Goal: Information Seeking & Learning: Learn about a topic

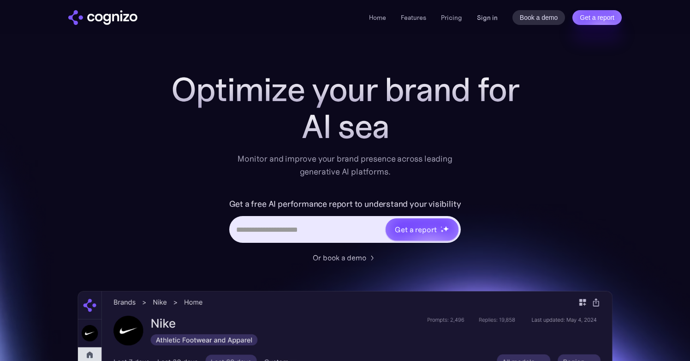
click at [488, 18] on link "Sign in" at bounding box center [487, 17] width 21 height 11
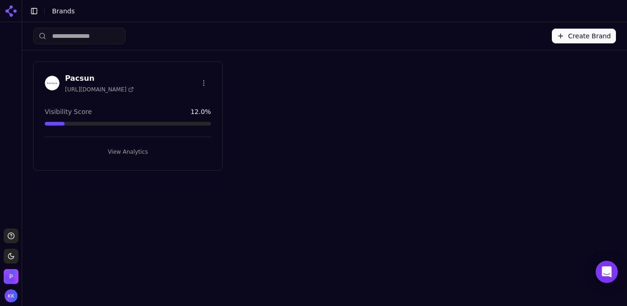
click at [133, 153] on button "View Analytics" at bounding box center [128, 151] width 167 height 15
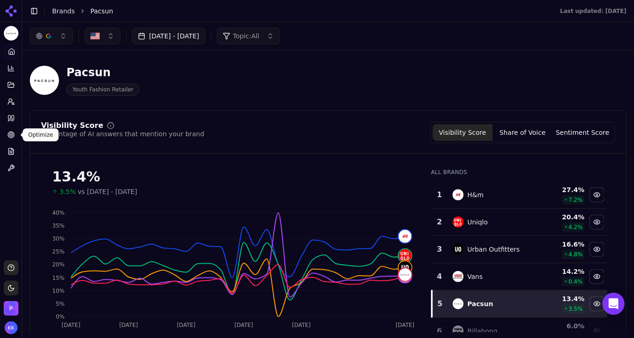
click at [13, 135] on icon at bounding box center [10, 134] width 7 height 7
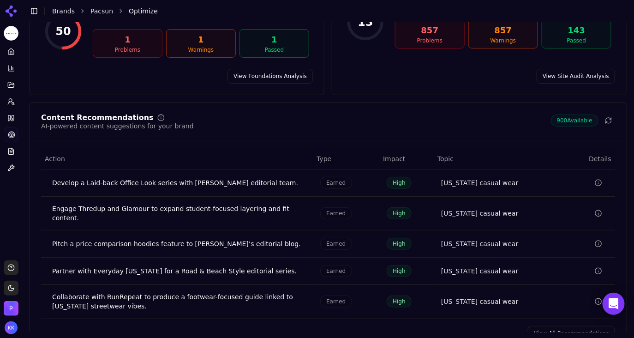
scroll to position [145, 0]
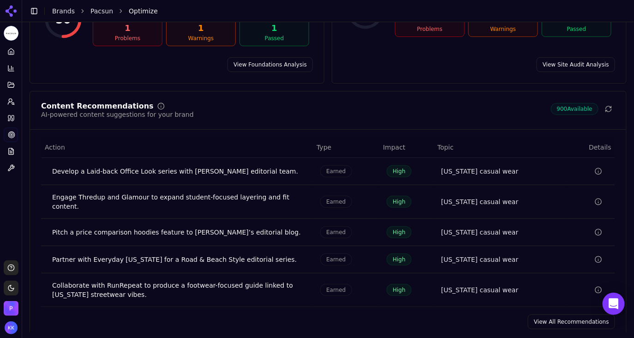
click at [584, 103] on span "900 Available" at bounding box center [575, 109] width 48 height 12
click at [543, 314] on link "View All Recommendations" at bounding box center [571, 321] width 87 height 15
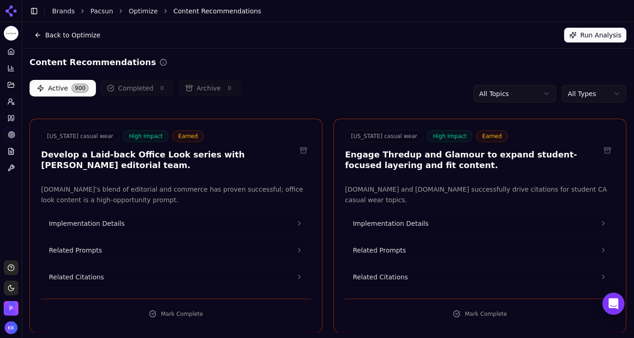
click at [543, 95] on html "Pacsun Platform Home Competition Topics Prompts Citations Optimize Reports Tool…" at bounding box center [317, 169] width 634 height 338
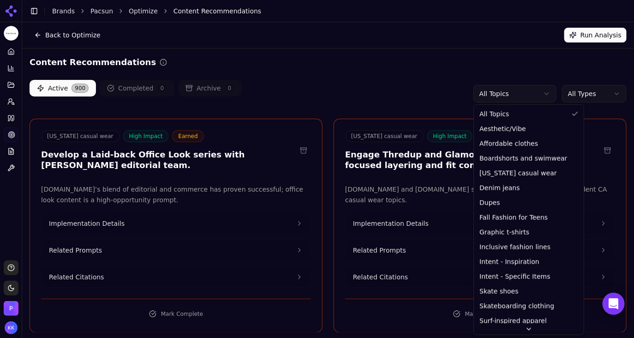
click at [602, 91] on html "Pacsun Platform Home Competition Topics Prompts Citations Optimize Reports Tool…" at bounding box center [317, 169] width 634 height 338
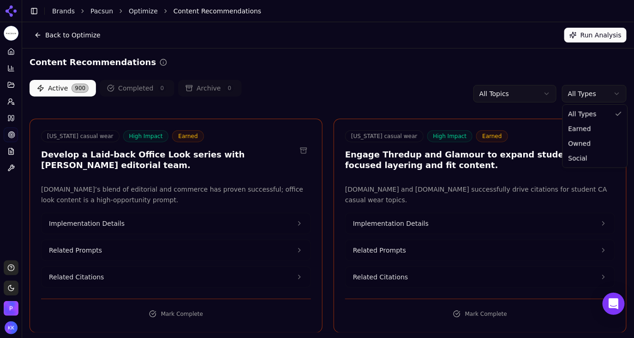
click at [602, 91] on html "Pacsun Platform Home Competition Topics Prompts Citations Optimize Reports Tool…" at bounding box center [317, 169] width 634 height 338
click at [615, 96] on html "Pacsun Platform Home Competition Topics Prompts Citations Optimize Reports Tool…" at bounding box center [317, 169] width 634 height 338
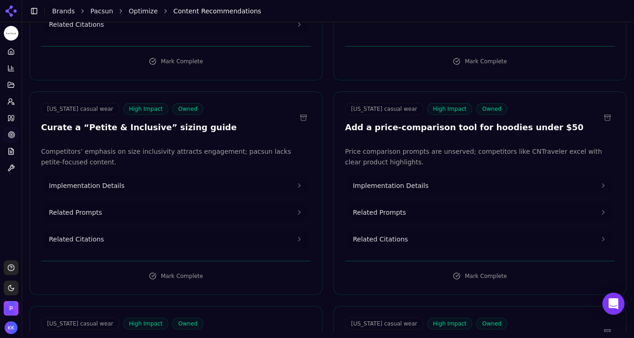
scroll to position [251, 0]
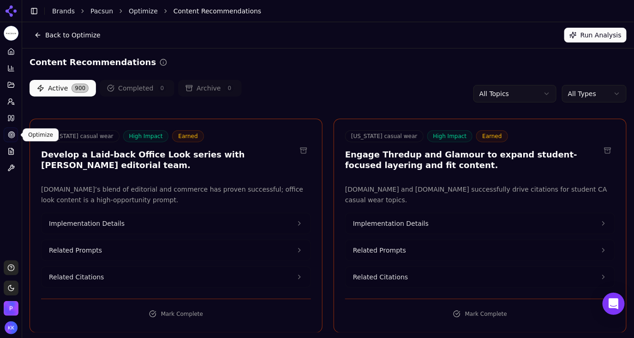
click at [11, 136] on icon at bounding box center [11, 134] width 7 height 7
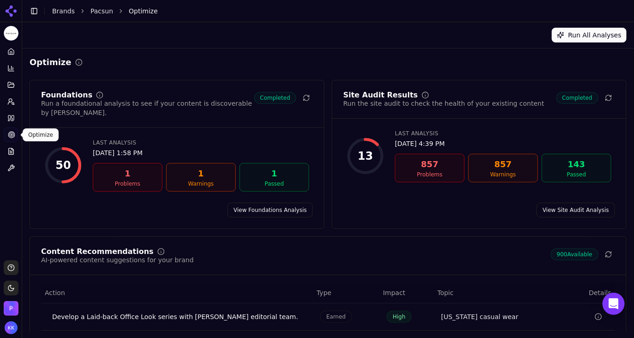
click at [8, 135] on icon at bounding box center [11, 134] width 7 height 7
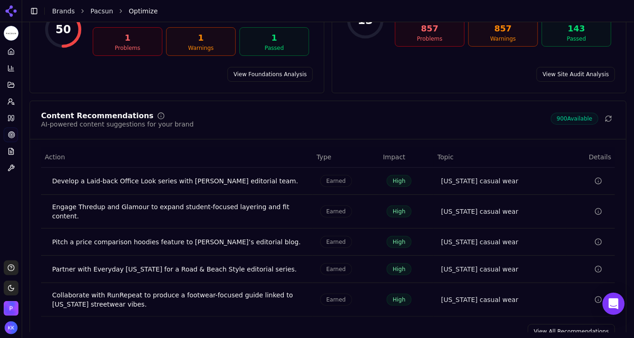
scroll to position [145, 0]
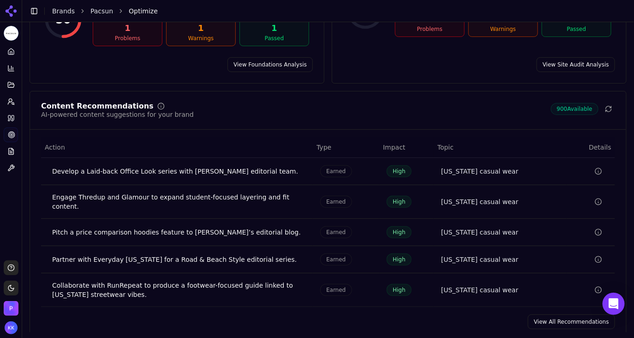
click at [555, 314] on link "View All Recommendations" at bounding box center [571, 321] width 87 height 15
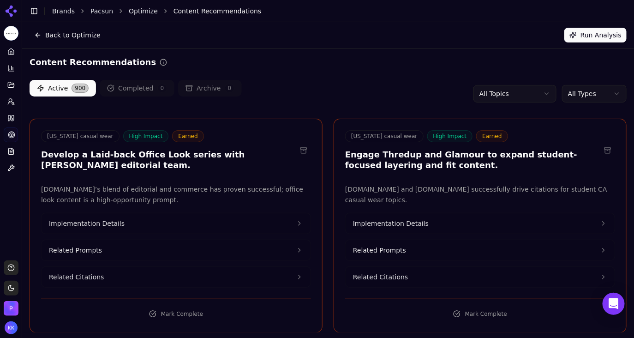
click at [616, 95] on html "Pacsun Platform Home Competition Topics Prompts Citations Optimize Reports Tool…" at bounding box center [317, 169] width 634 height 338
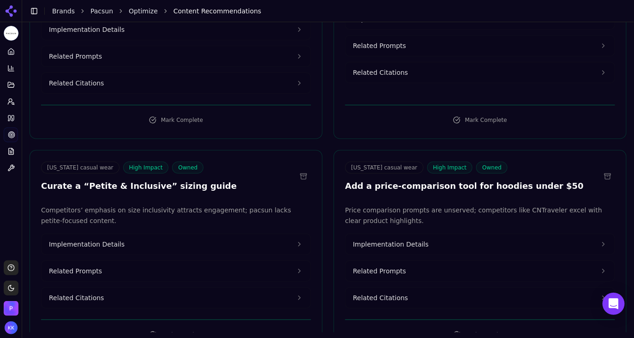
scroll to position [192, 0]
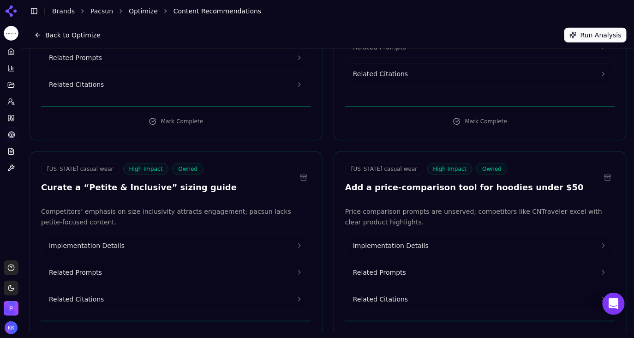
click at [602, 295] on icon at bounding box center [603, 298] width 7 height 7
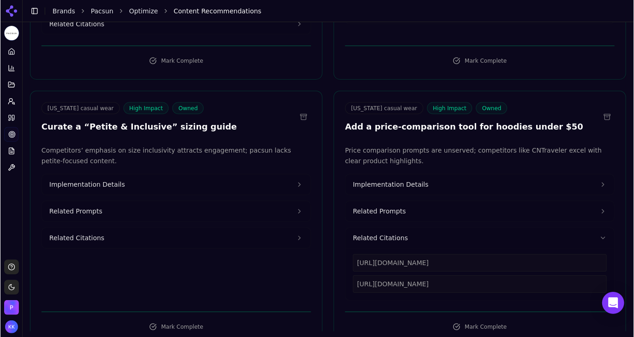
scroll to position [269, 0]
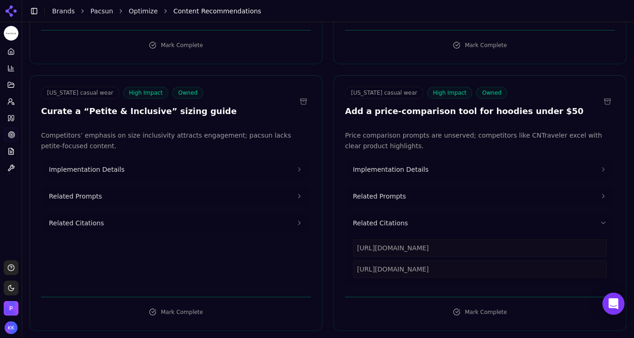
drag, startPoint x: 389, startPoint y: 266, endPoint x: 352, endPoint y: 259, distance: 37.6
click at [352, 259] on div "https://pacsun.com https://cntraveler.com/story/the-most-comfortable-brands-to-…" at bounding box center [480, 259] width 269 height 52
click at [368, 265] on div "https://cntraveler.com/story/the-most-comfortable-brands-to-wear-on-a-long-haul…" at bounding box center [480, 269] width 254 height 18
drag, startPoint x: 357, startPoint y: 257, endPoint x: 394, endPoint y: 266, distance: 37.6
click at [394, 266] on div "https://cntraveler.com/story/the-most-comfortable-brands-to-wear-on-a-long-haul…" at bounding box center [480, 269] width 254 height 18
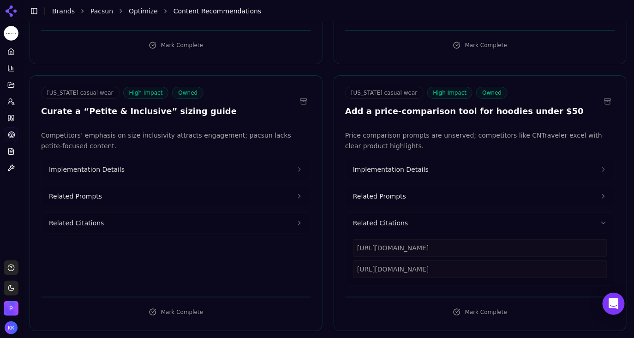
click at [392, 263] on div "https://cntraveler.com/story/the-most-comfortable-brands-to-wear-on-a-long-haul…" at bounding box center [480, 269] width 254 height 18
drag, startPoint x: 391, startPoint y: 268, endPoint x: 355, endPoint y: 251, distance: 39.4
click at [355, 260] on div "https://cntraveler.com/story/the-most-comfortable-brands-to-wear-on-a-long-haul…" at bounding box center [480, 269] width 254 height 18
copy div "https://cntraveler.com/story/the-most-comfortable-brands-to-wear-on-a-long-haul…"
click at [400, 271] on div "https://cntraveler.com/story/the-most-comfortable-brands-to-wear-on-a-long-haul…" at bounding box center [480, 269] width 254 height 18
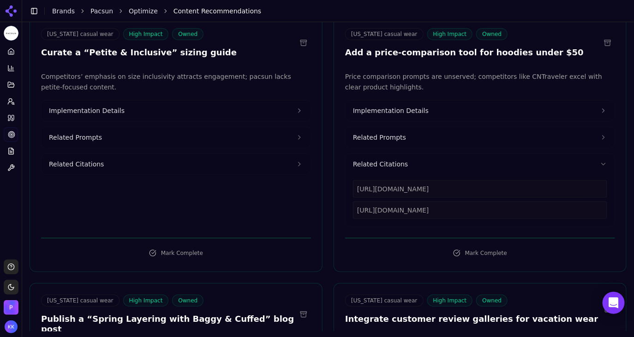
scroll to position [345, 0]
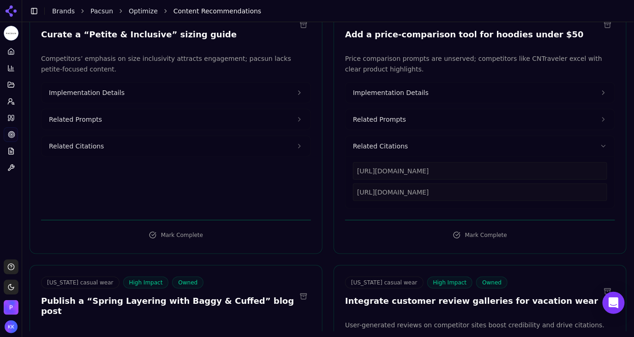
click at [12, 70] on icon at bounding box center [10, 68] width 7 height 7
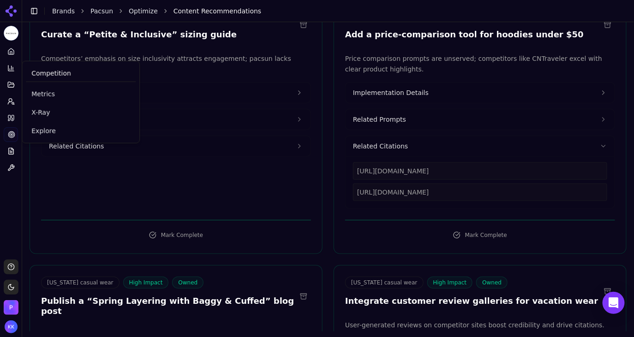
click at [15, 55] on link "Home" at bounding box center [11, 51] width 14 height 15
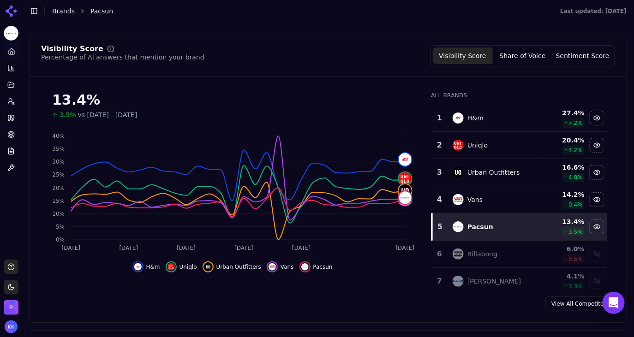
scroll to position [80, 0]
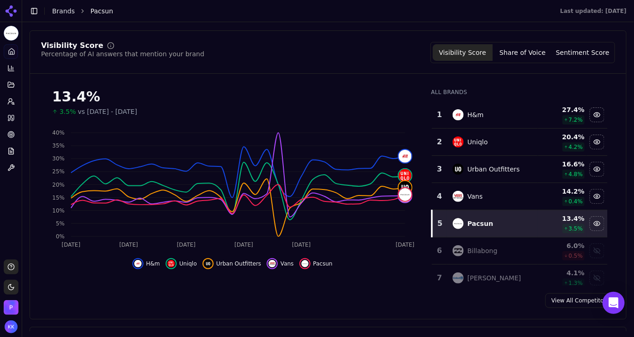
click at [520, 54] on button "Share of Voice" at bounding box center [523, 52] width 60 height 17
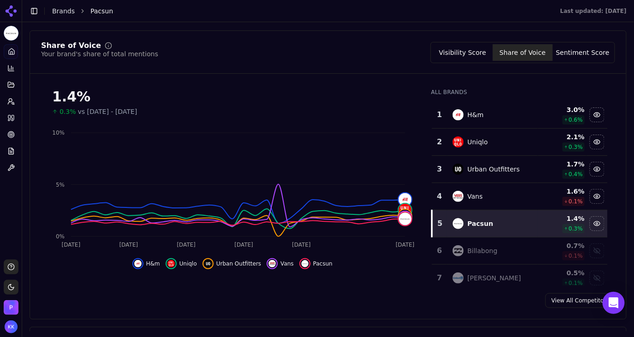
click at [488, 49] on button "Visibility Score" at bounding box center [463, 52] width 60 height 17
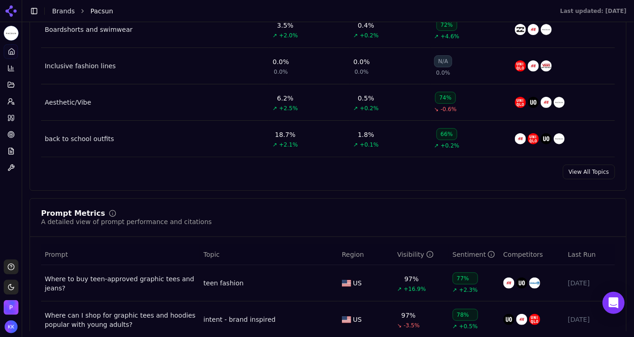
scroll to position [500, 0]
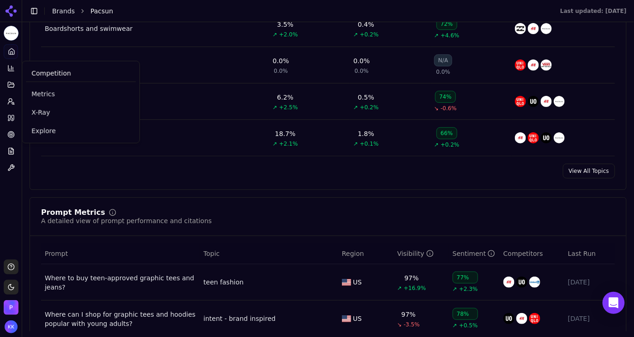
click at [10, 70] on icon at bounding box center [10, 68] width 7 height 7
click at [33, 91] on span "Metrics" at bounding box center [80, 94] width 99 height 9
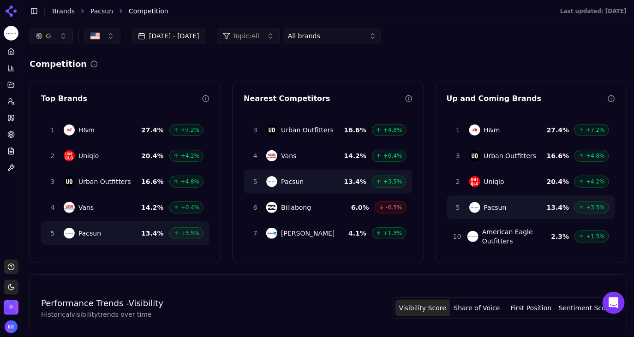
click at [364, 34] on div "All brands" at bounding box center [326, 35] width 76 height 9
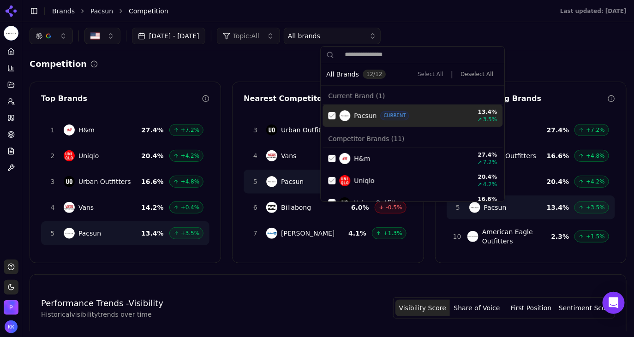
click at [452, 39] on div "Aug 20, 2025 - Sep 19, 2025 Topic: All All brands" at bounding box center [328, 36] width 597 height 17
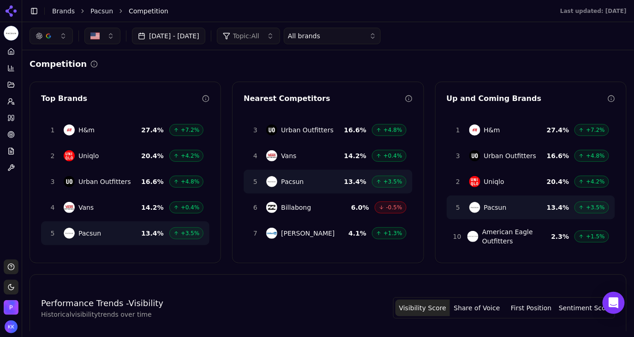
click at [62, 35] on button "button" at bounding box center [51, 36] width 43 height 17
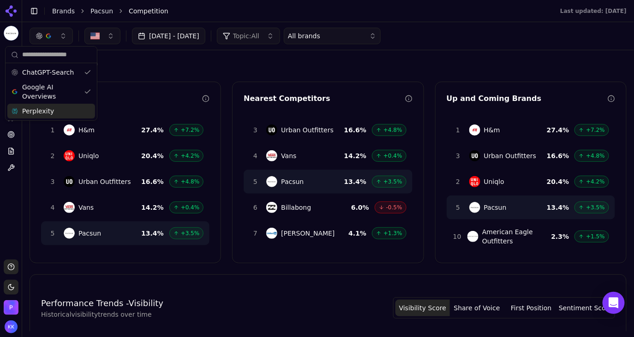
click at [54, 109] on div "Perplexity" at bounding box center [51, 111] width 88 height 15
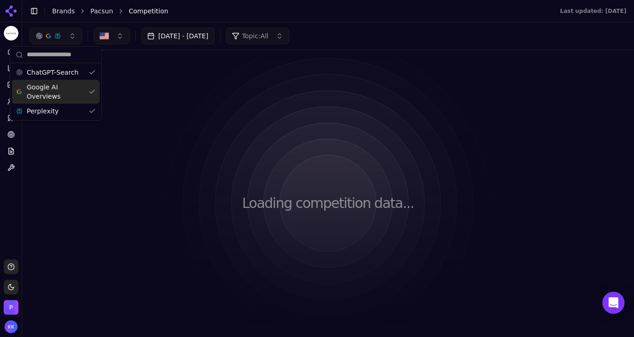
click at [89, 94] on div "Google AI Overviews" at bounding box center [56, 92] width 88 height 24
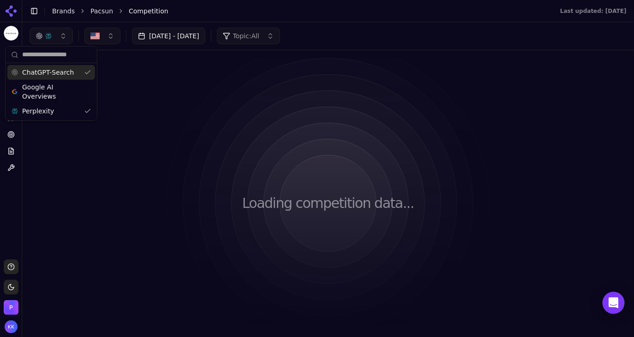
click at [87, 72] on div "ChatGPT-Search" at bounding box center [51, 72] width 88 height 15
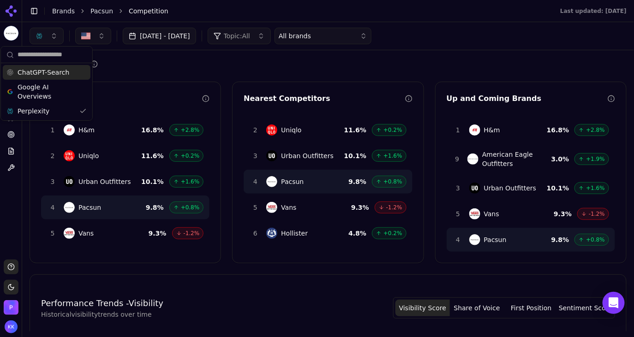
click at [371, 29] on button "All brands" at bounding box center [323, 36] width 97 height 17
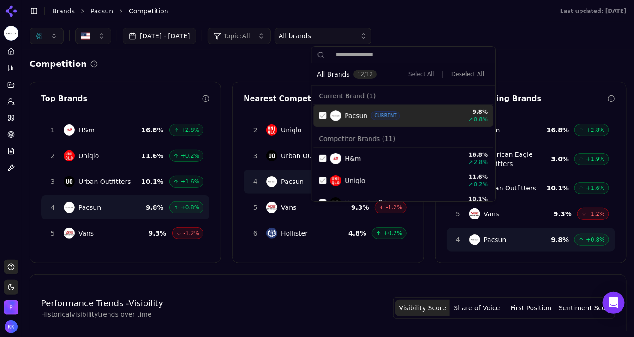
click at [451, 28] on div "Aug 20, 2025 - Sep 19, 2025 Topic: All All brands" at bounding box center [328, 36] width 597 height 17
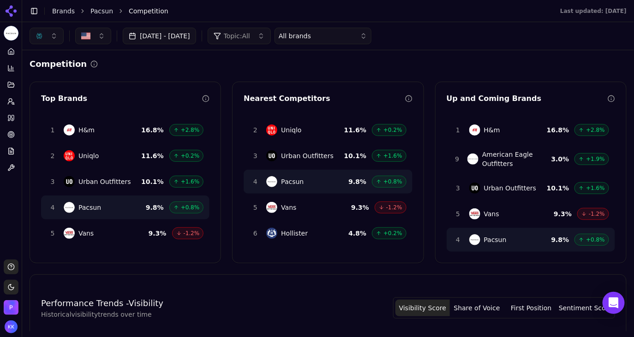
click at [49, 36] on button "button" at bounding box center [47, 36] width 34 height 17
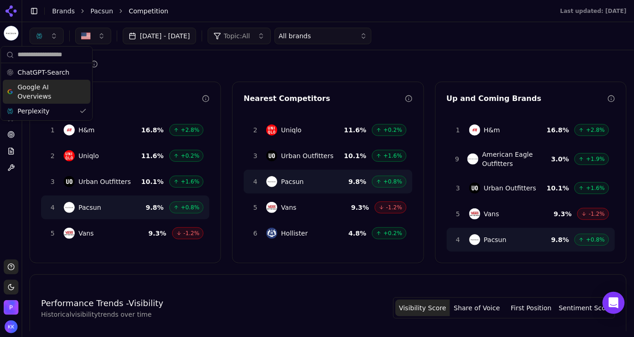
click at [51, 80] on div "Google AI Overviews" at bounding box center [47, 92] width 88 height 24
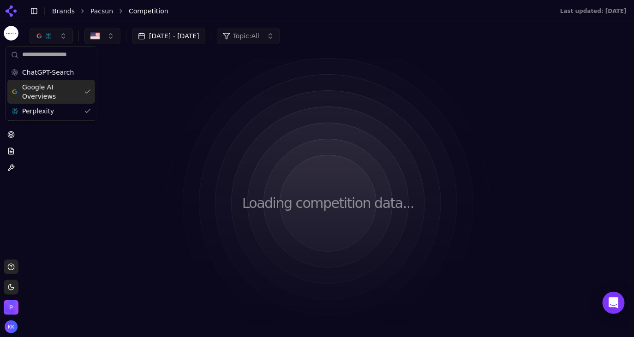
click at [74, 94] on span "Google AI Overviews" at bounding box center [51, 92] width 58 height 18
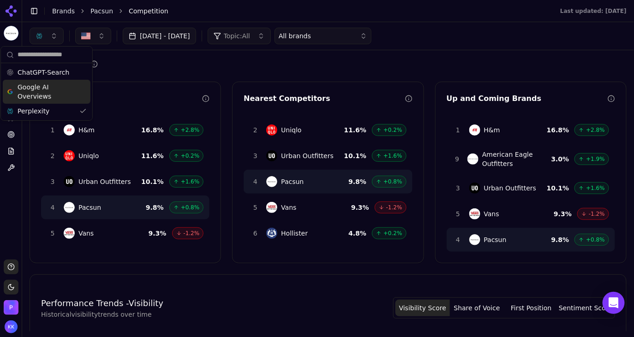
click at [74, 105] on div "Perplexity" at bounding box center [47, 111] width 88 height 15
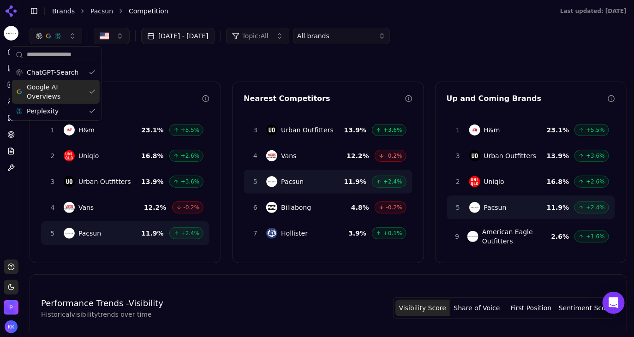
click at [69, 94] on span "Google AI Overviews" at bounding box center [56, 92] width 58 height 18
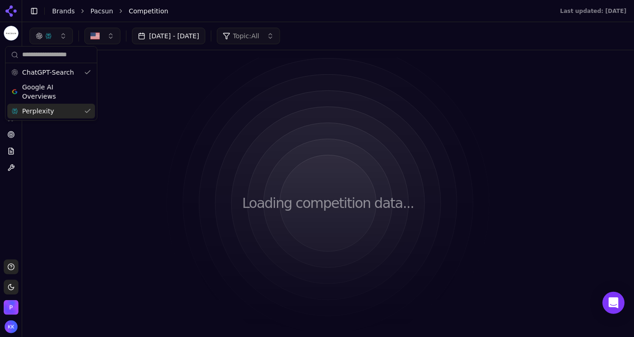
click at [79, 109] on div "Perplexity" at bounding box center [51, 111] width 88 height 15
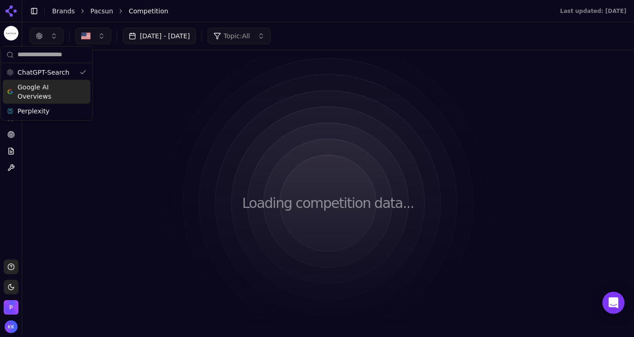
click at [176, 65] on div "Loading competition data..." at bounding box center [328, 203] width 597 height 291
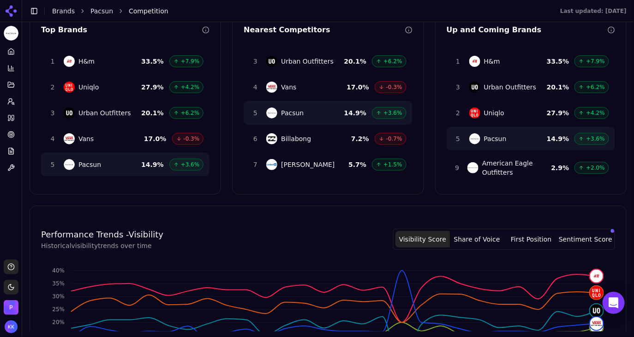
scroll to position [74, 0]
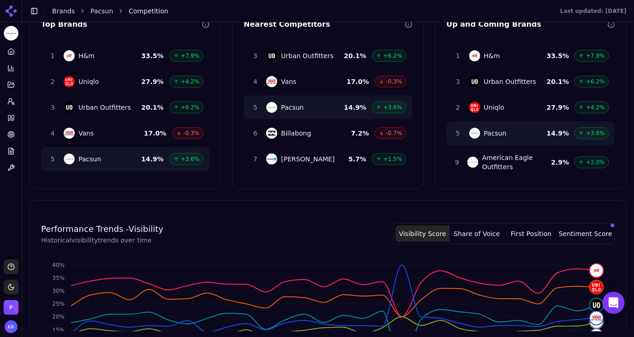
click at [10, 137] on circle at bounding box center [11, 134] width 6 height 6
click at [10, 137] on html "Pacsun Platform Home Competition Topics Prompts Citations Optimize Reports Tool…" at bounding box center [317, 168] width 634 height 337
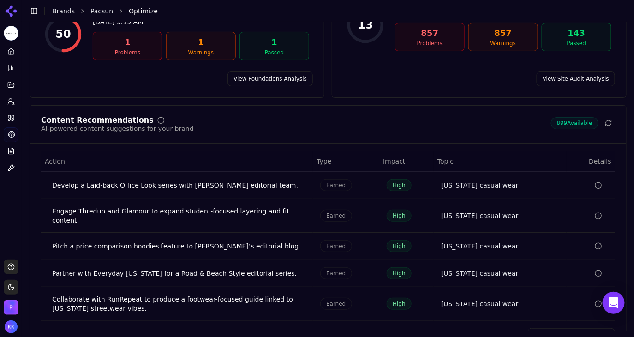
scroll to position [145, 0]
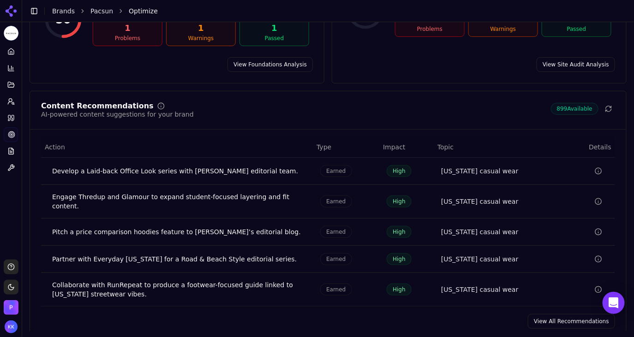
click at [549, 314] on link "View All Recommendations" at bounding box center [571, 321] width 87 height 15
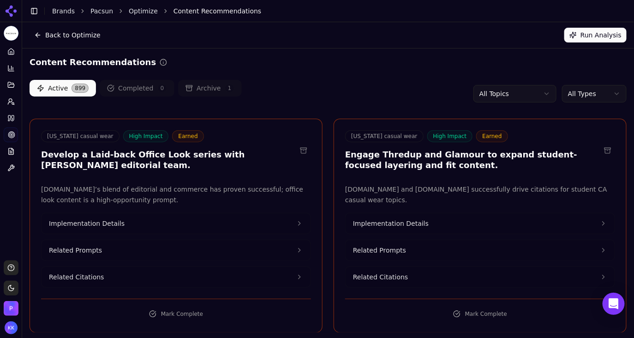
click at [9, 50] on icon at bounding box center [10, 51] width 7 height 7
click at [9, 50] on html "Pacsun Platform Home Competition Topics Prompts Citations Optimize Reports Tool…" at bounding box center [317, 169] width 634 height 338
